Goal: Information Seeking & Learning: Learn about a topic

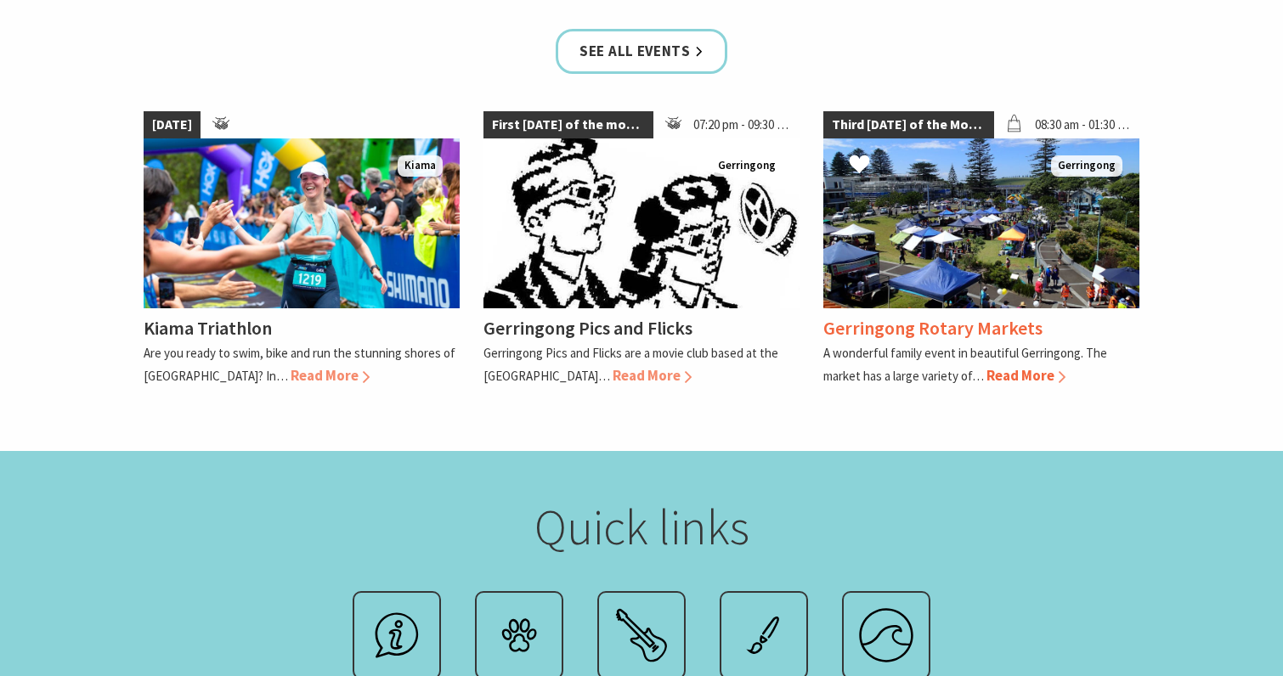
scroll to position [1482, 0]
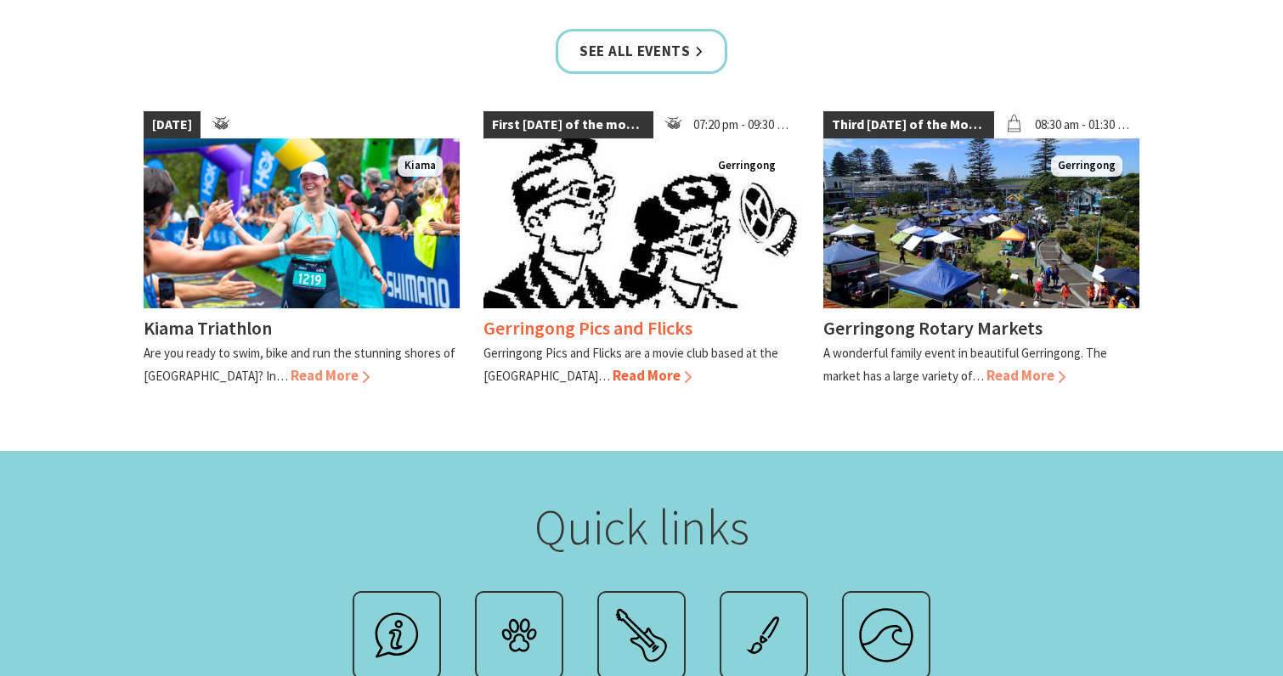
click at [648, 372] on span "Read More" at bounding box center [652, 375] width 79 height 19
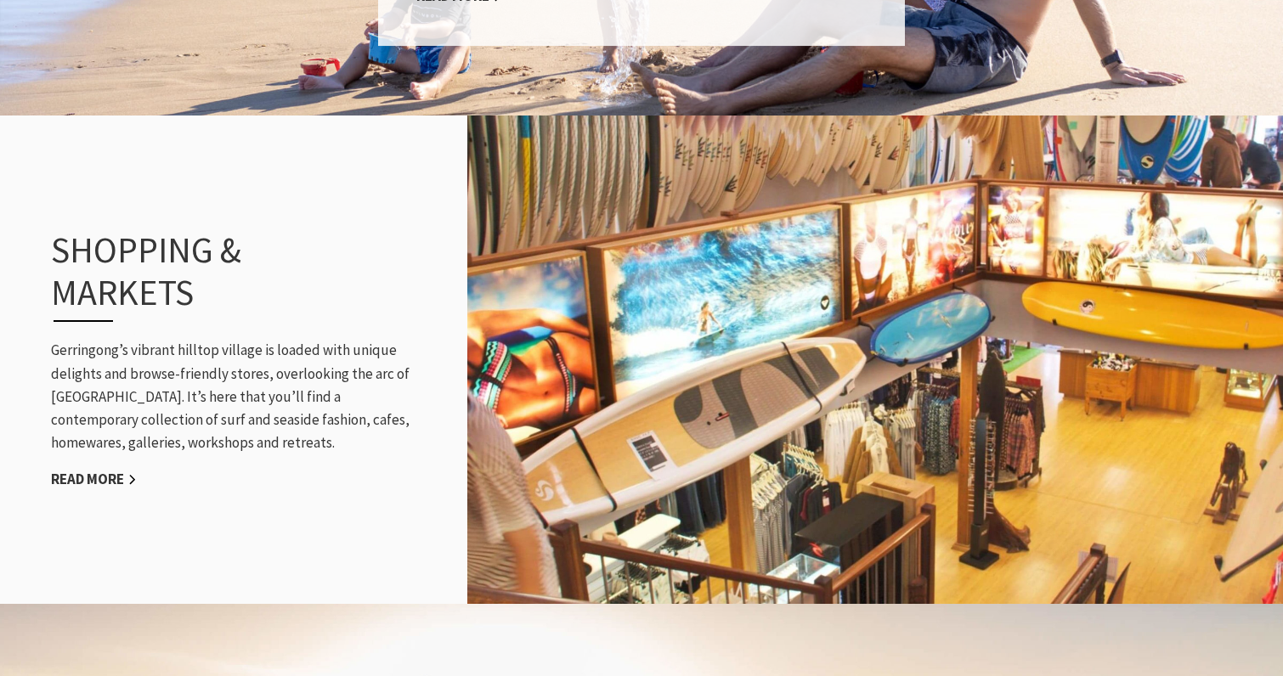
scroll to position [1404, 0]
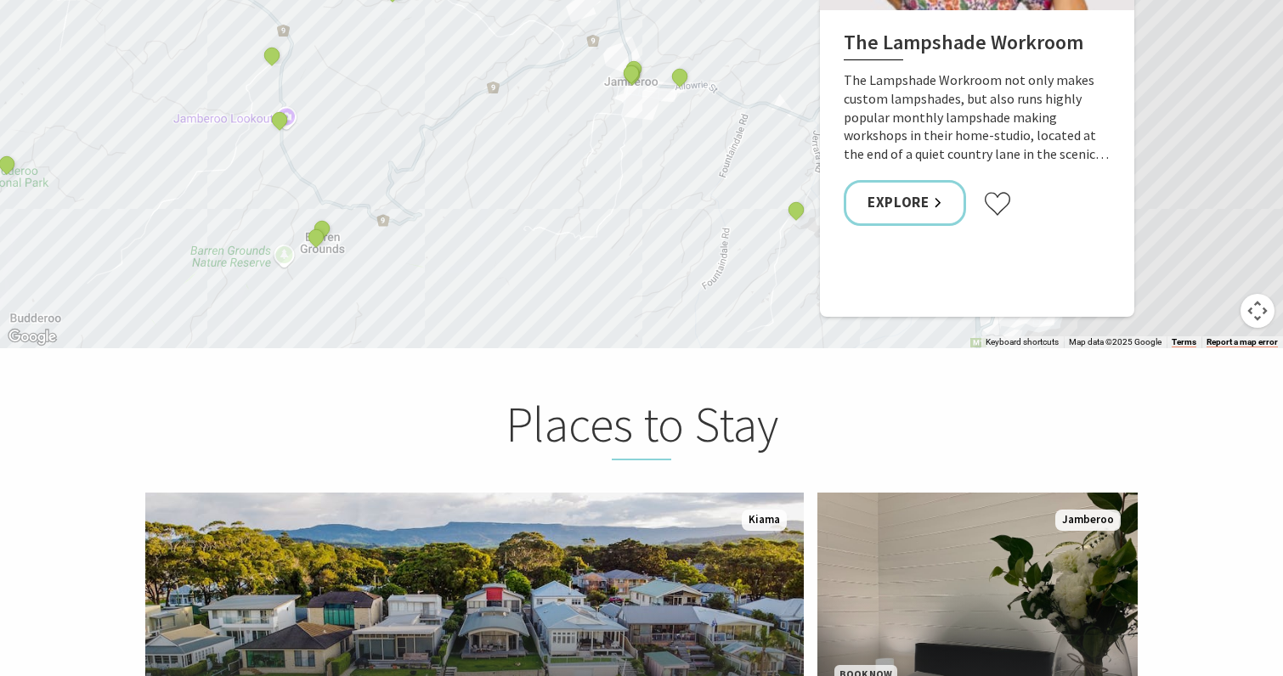
scroll to position [2771, 0]
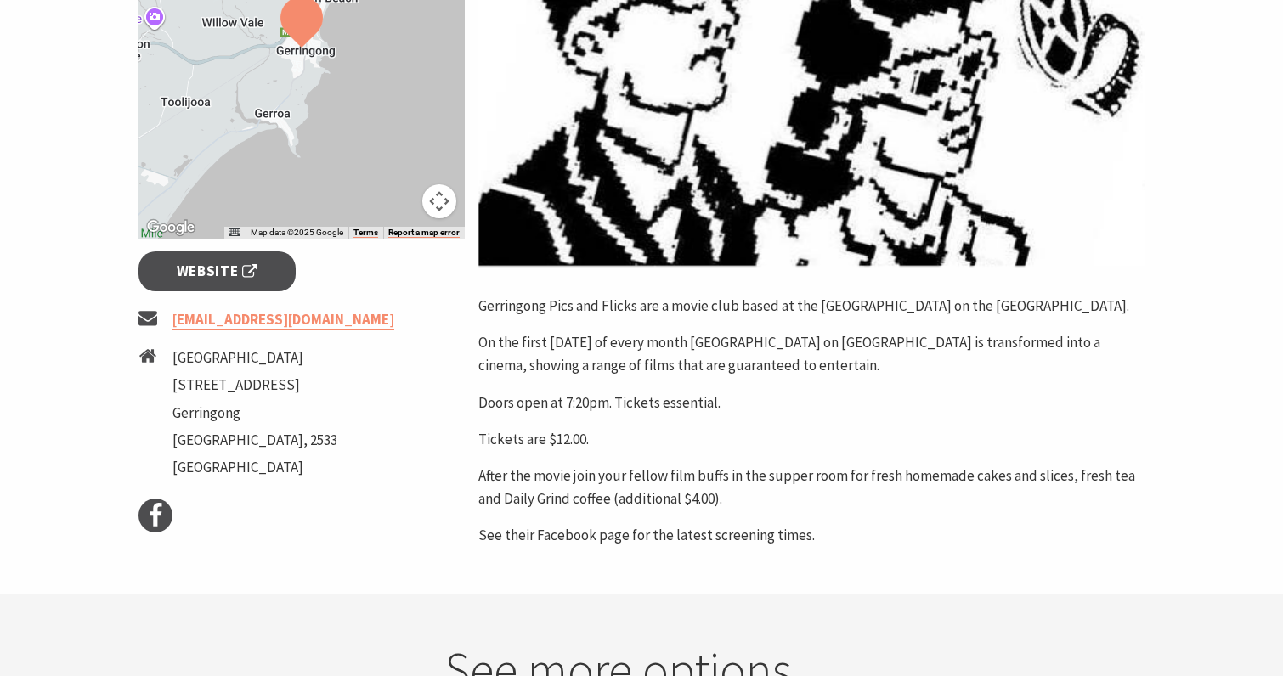
scroll to position [492, 0]
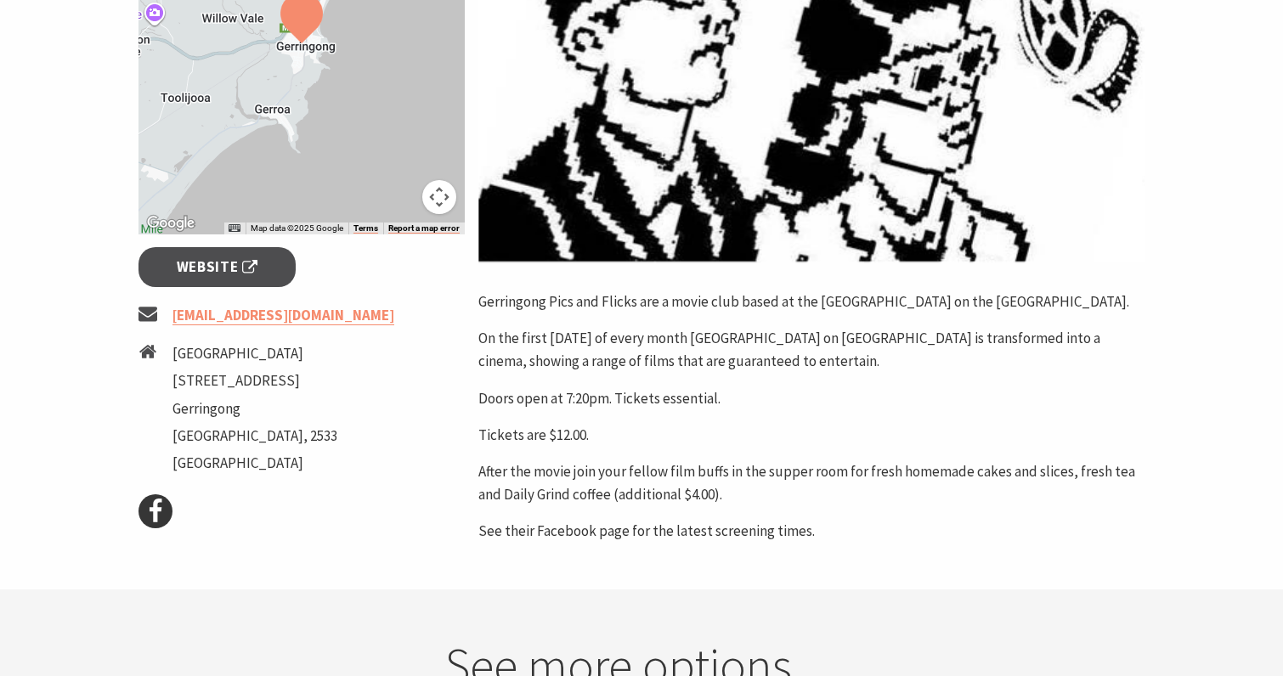
click at [148, 515] on icon at bounding box center [155, 511] width 25 height 25
